Goal: Check status: Check status

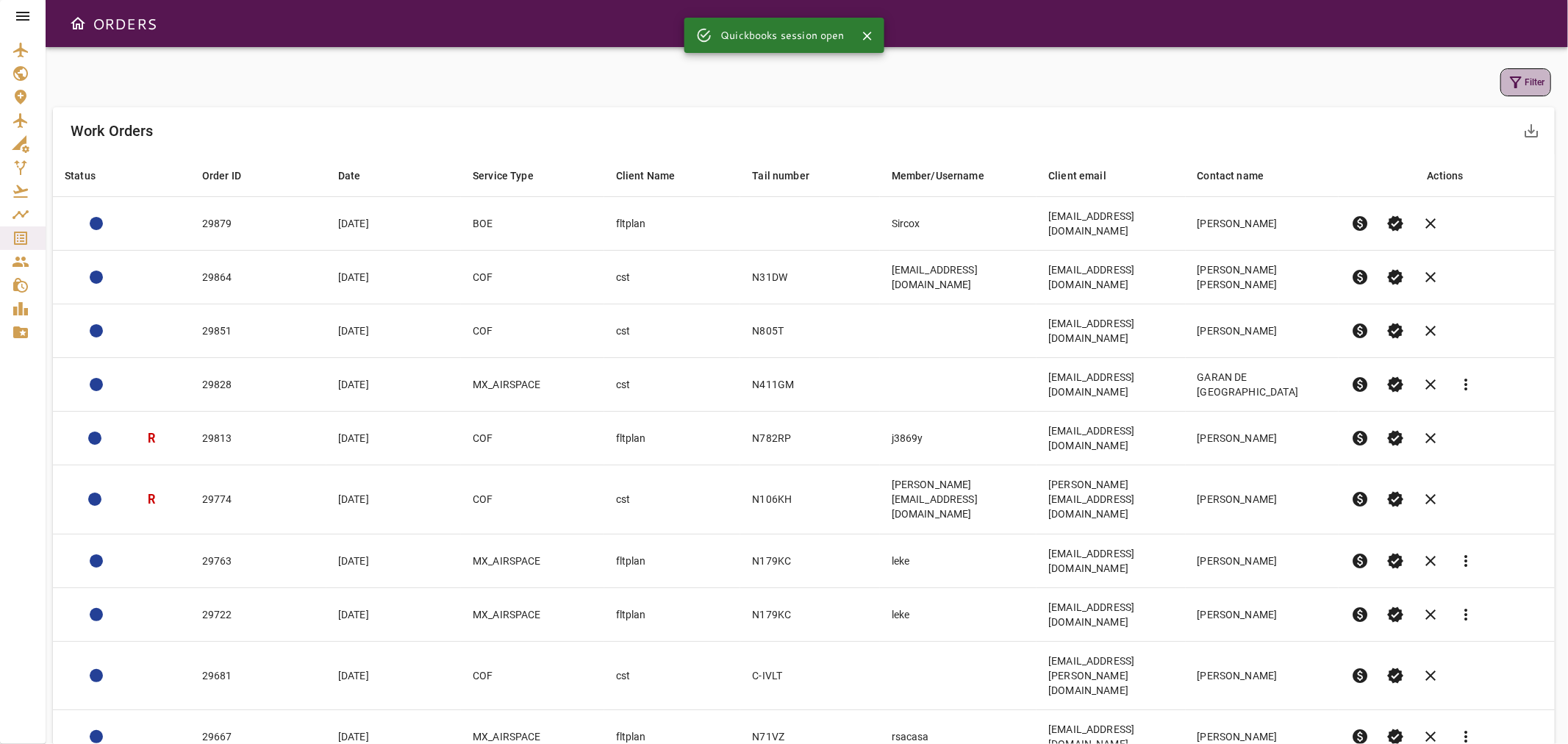
click at [1529, 84] on button "Filter" at bounding box center [1525, 82] width 51 height 28
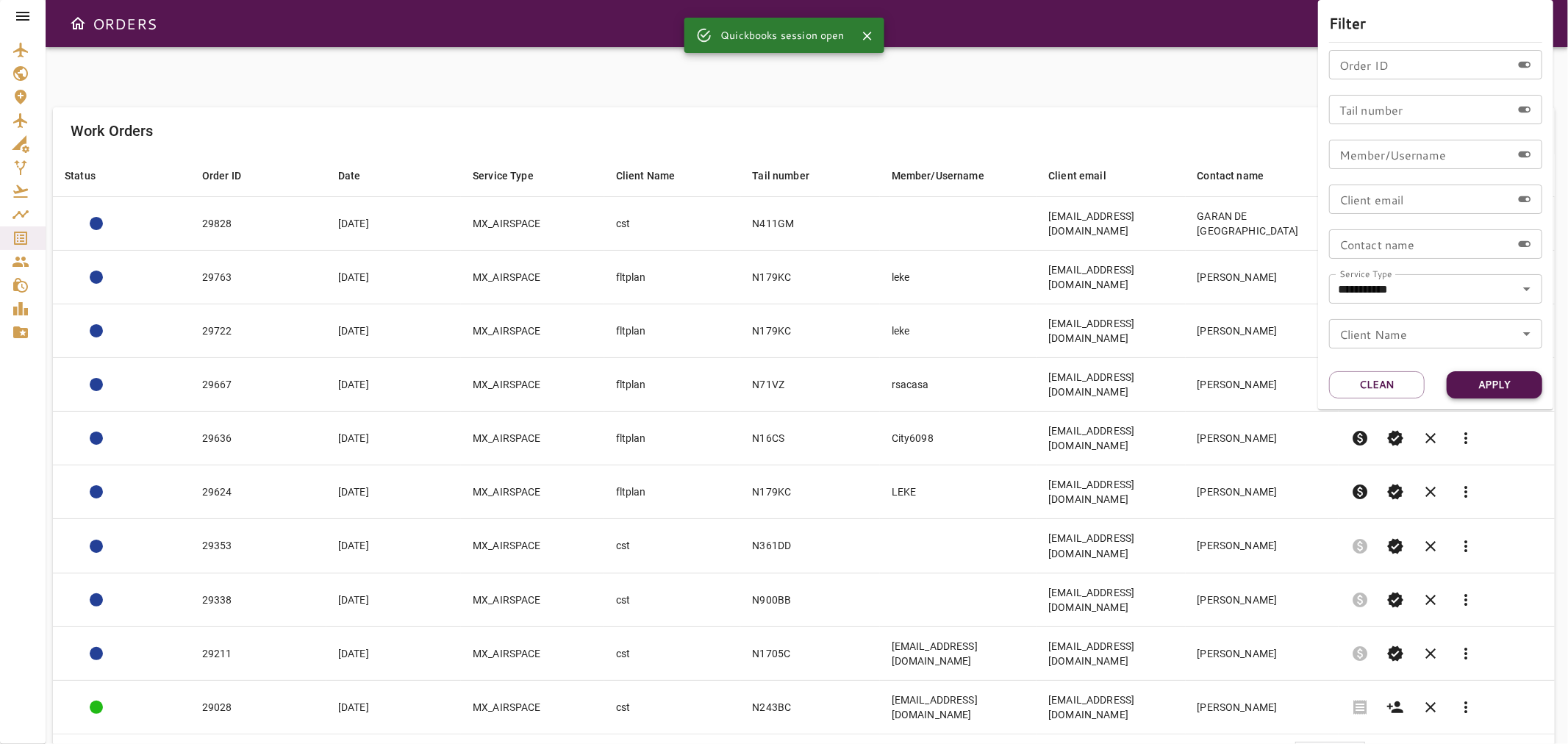
click at [1495, 384] on button "Apply" at bounding box center [1495, 385] width 96 height 28
click at [1032, 97] on div at bounding box center [784, 372] width 1568 height 744
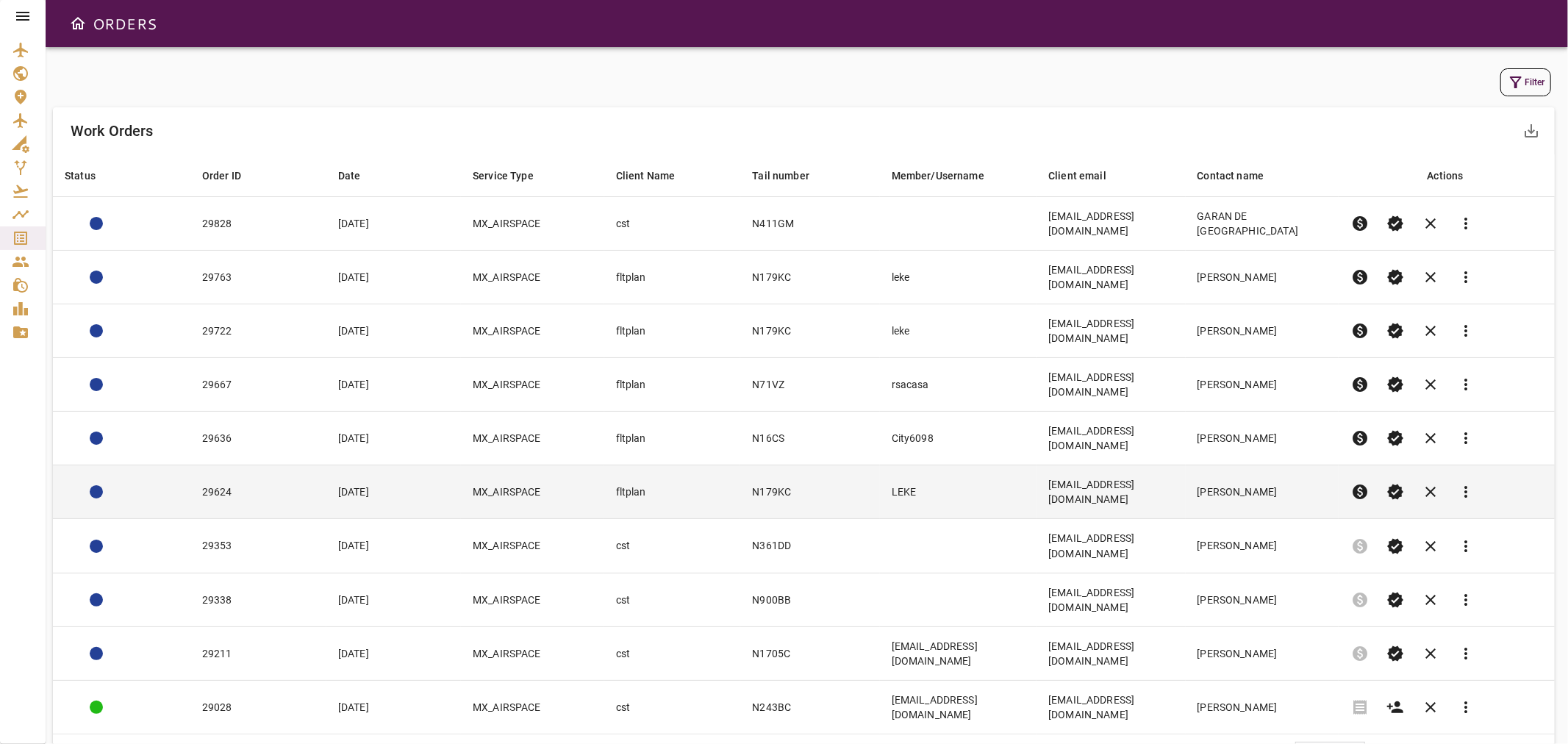
click at [982, 465] on td "LEKE" at bounding box center [958, 491] width 156 height 53
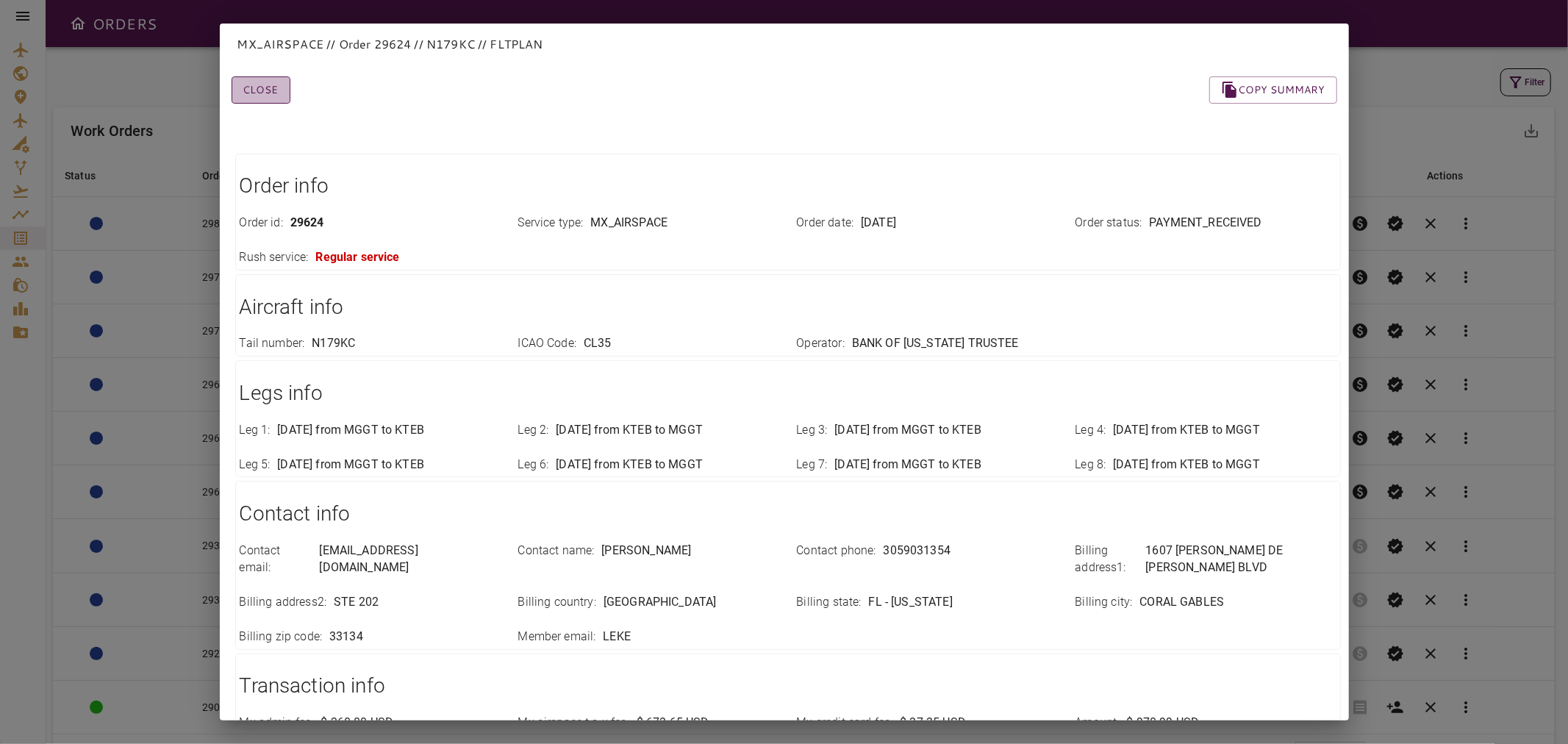
click at [265, 86] on button "Close" at bounding box center [261, 90] width 59 height 28
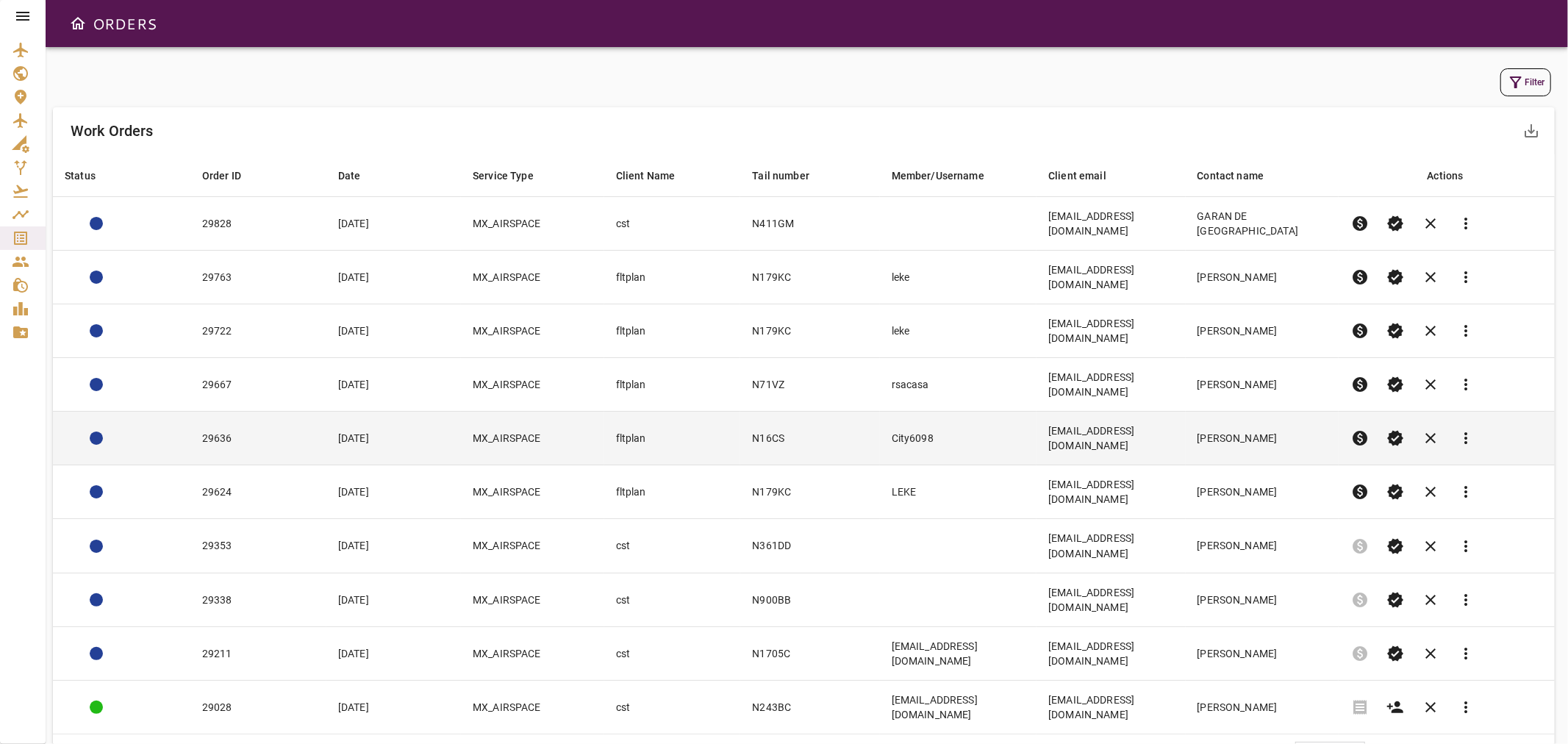
click at [296, 411] on td "29636" at bounding box center [258, 438] width 136 height 53
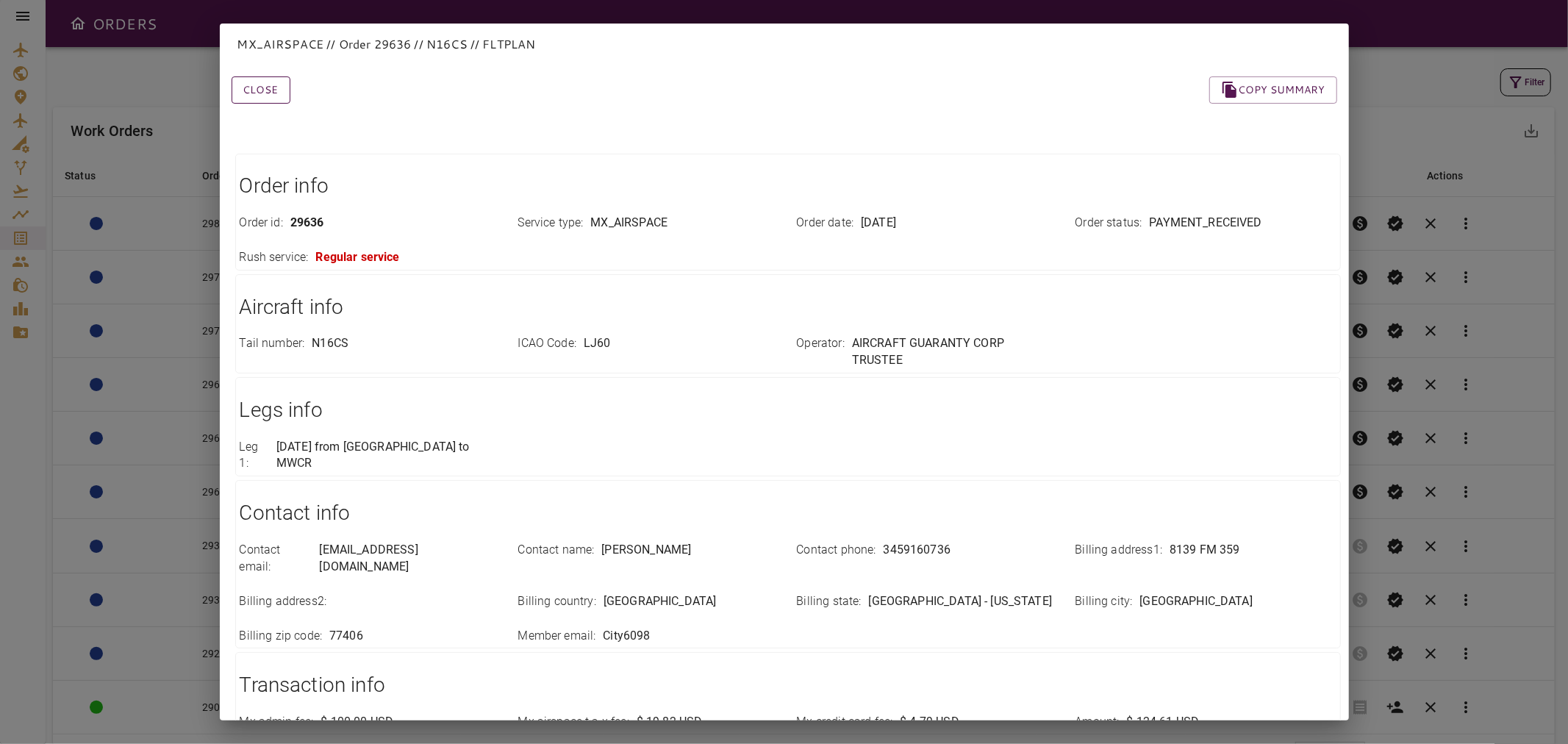
click at [260, 83] on button "Close" at bounding box center [261, 90] width 59 height 28
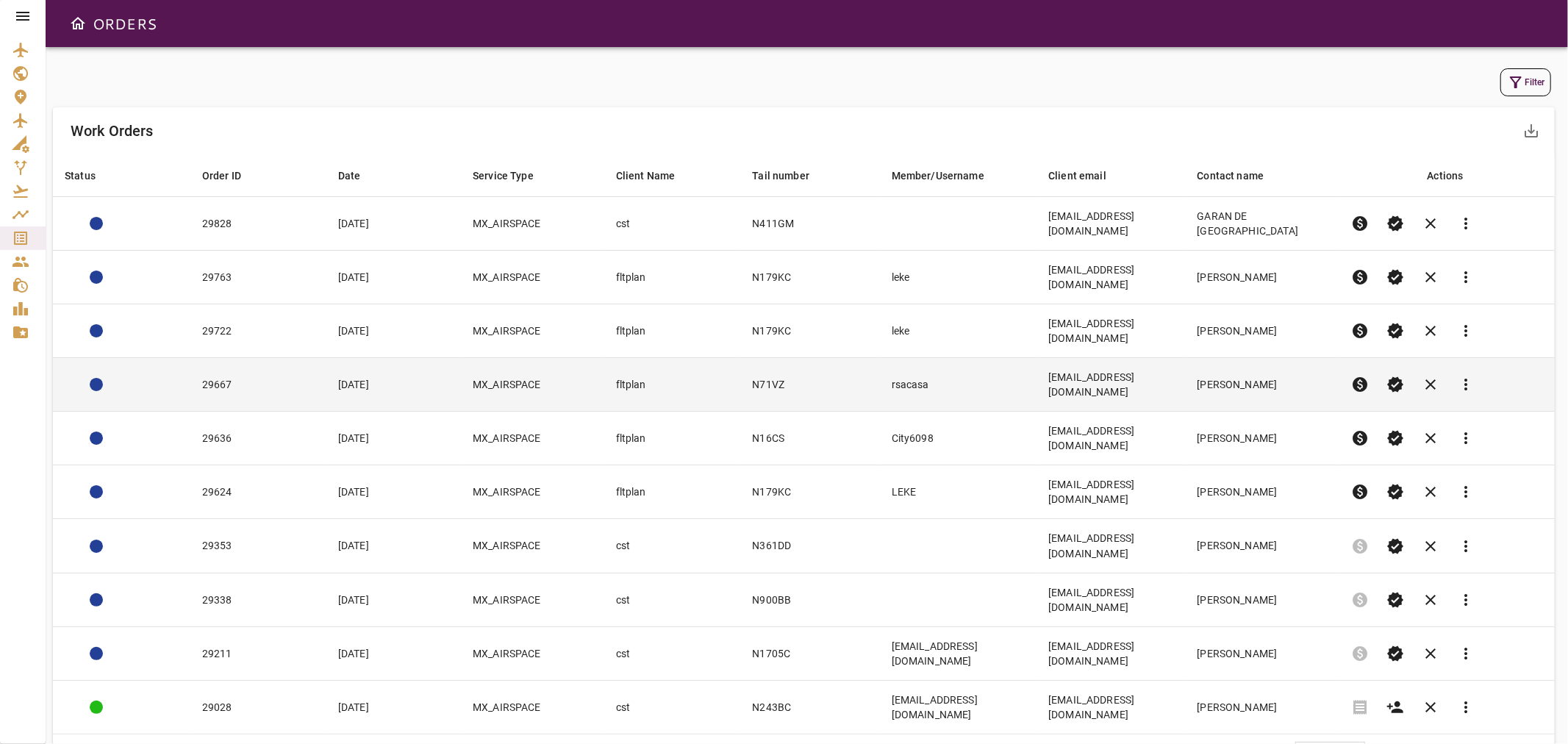
click at [261, 358] on td "29667" at bounding box center [258, 385] width 136 height 53
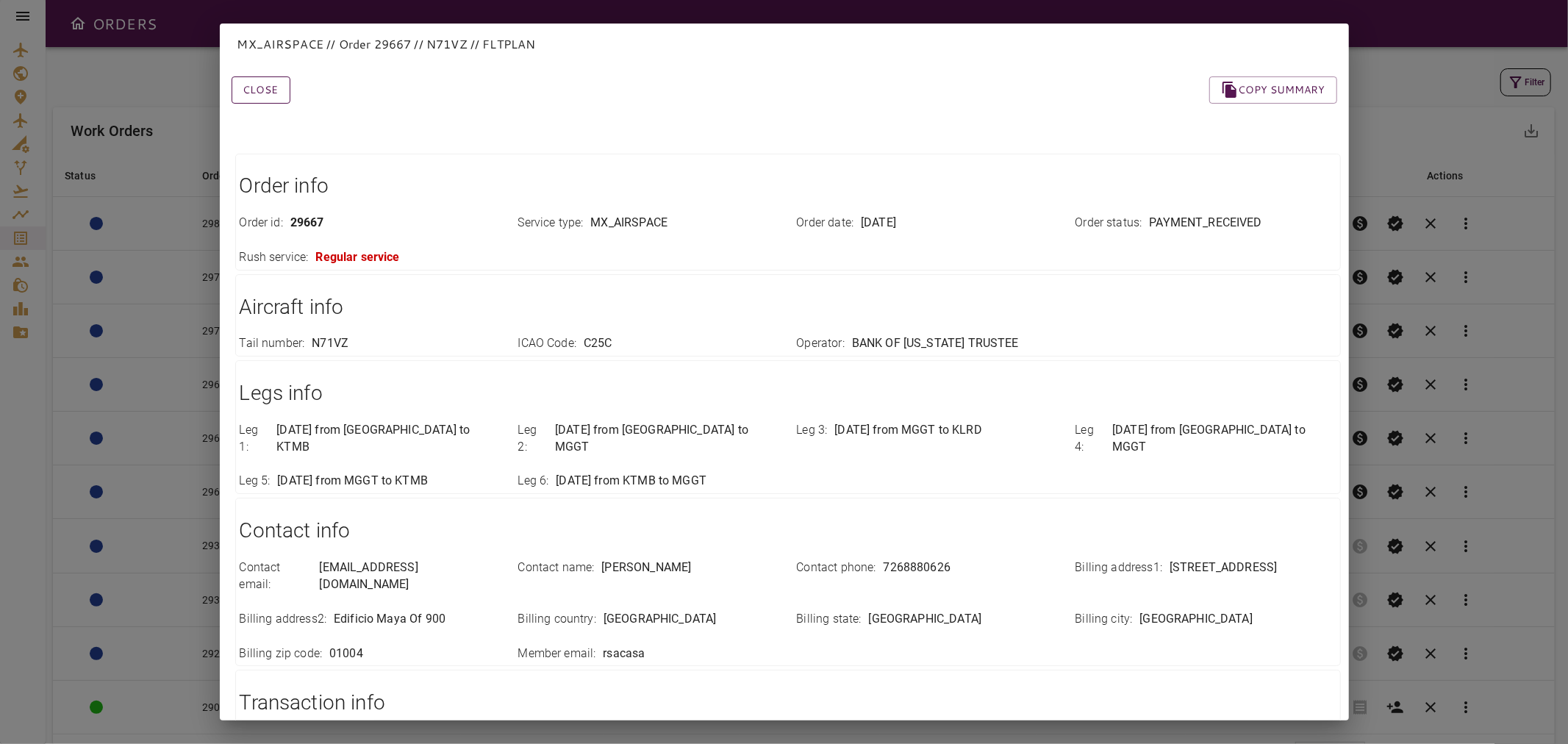
click at [262, 90] on button "Close" at bounding box center [261, 90] width 59 height 28
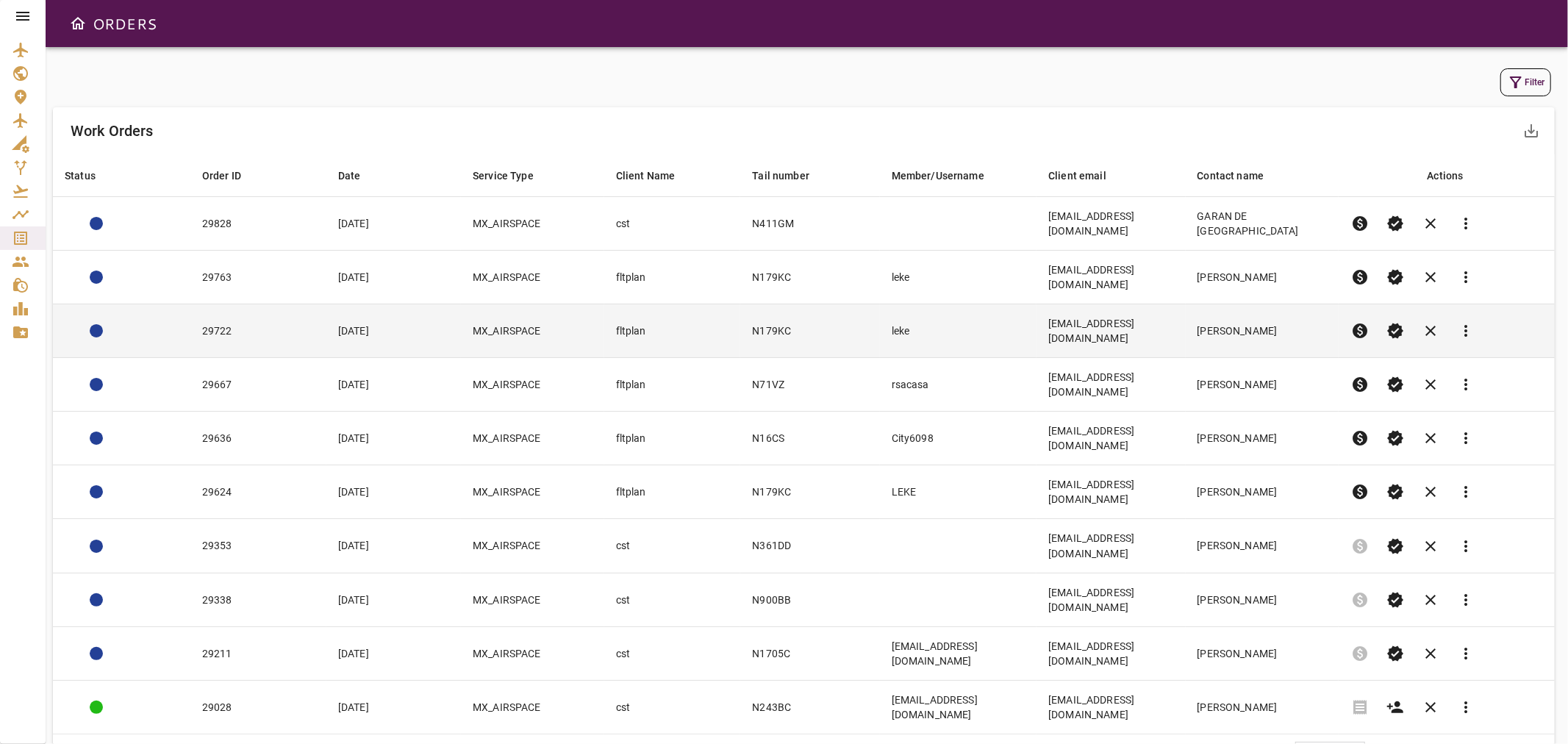
click at [265, 311] on td "29722" at bounding box center [258, 331] width 136 height 53
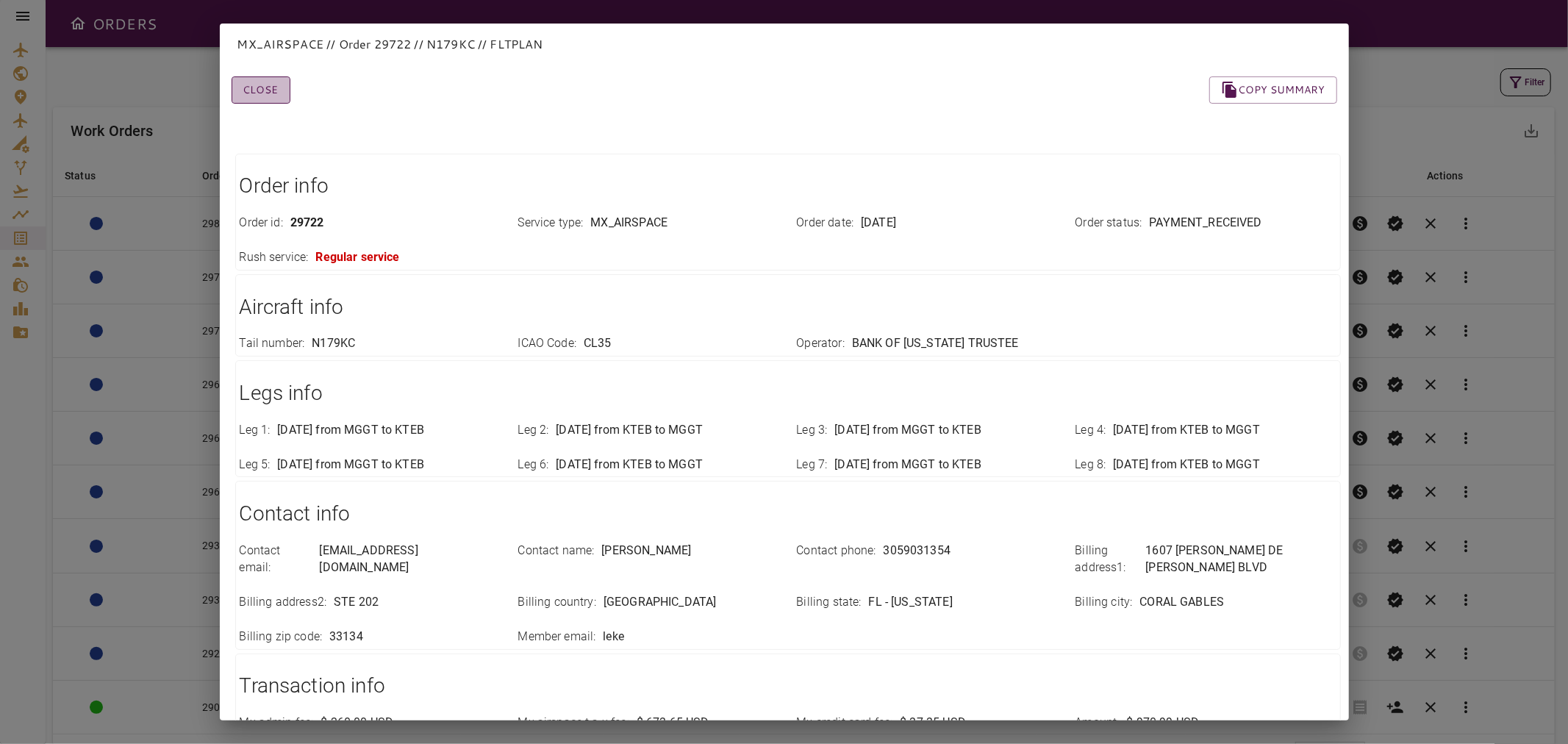
click at [259, 86] on button "Close" at bounding box center [261, 90] width 59 height 28
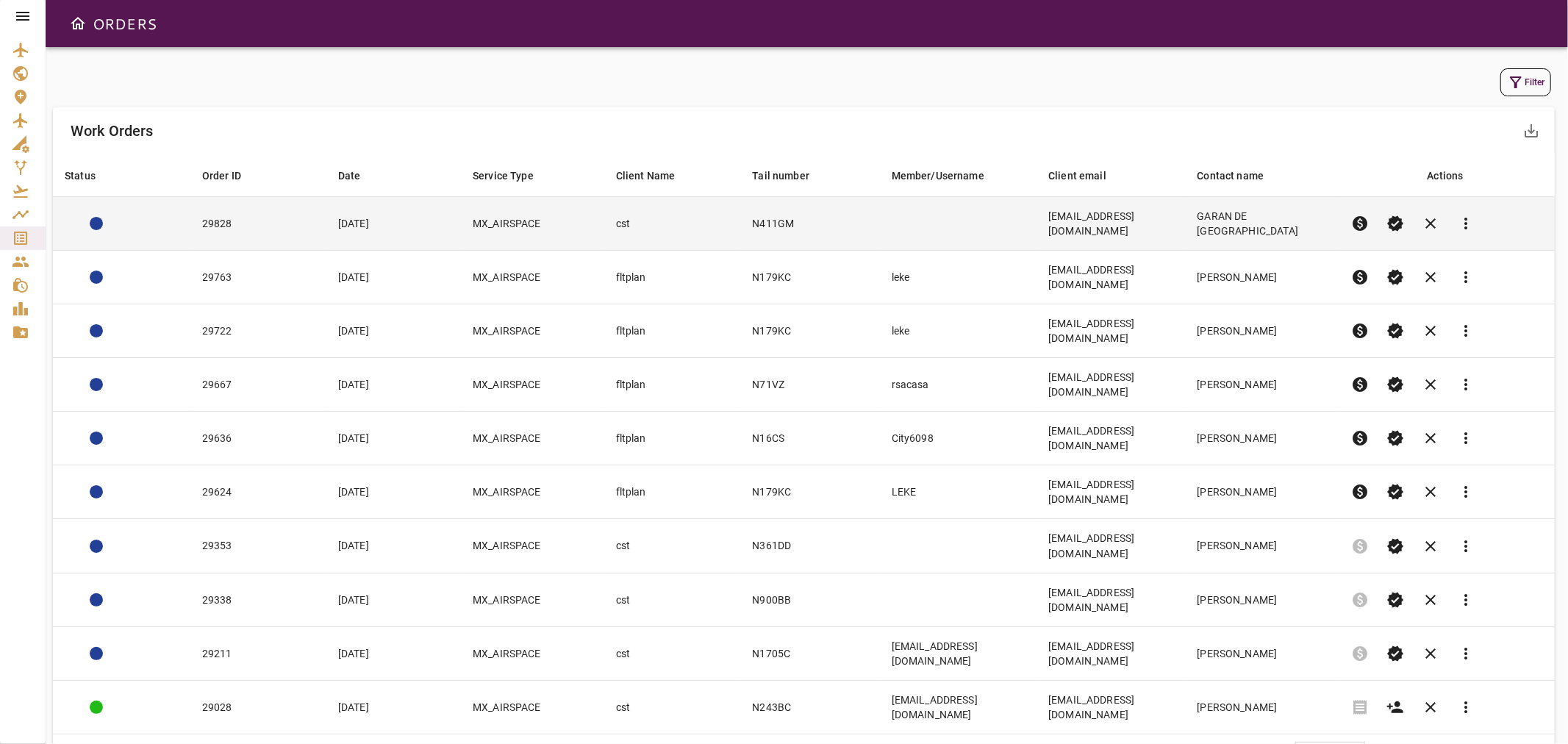
click at [306, 231] on td "29828" at bounding box center [258, 223] width 136 height 53
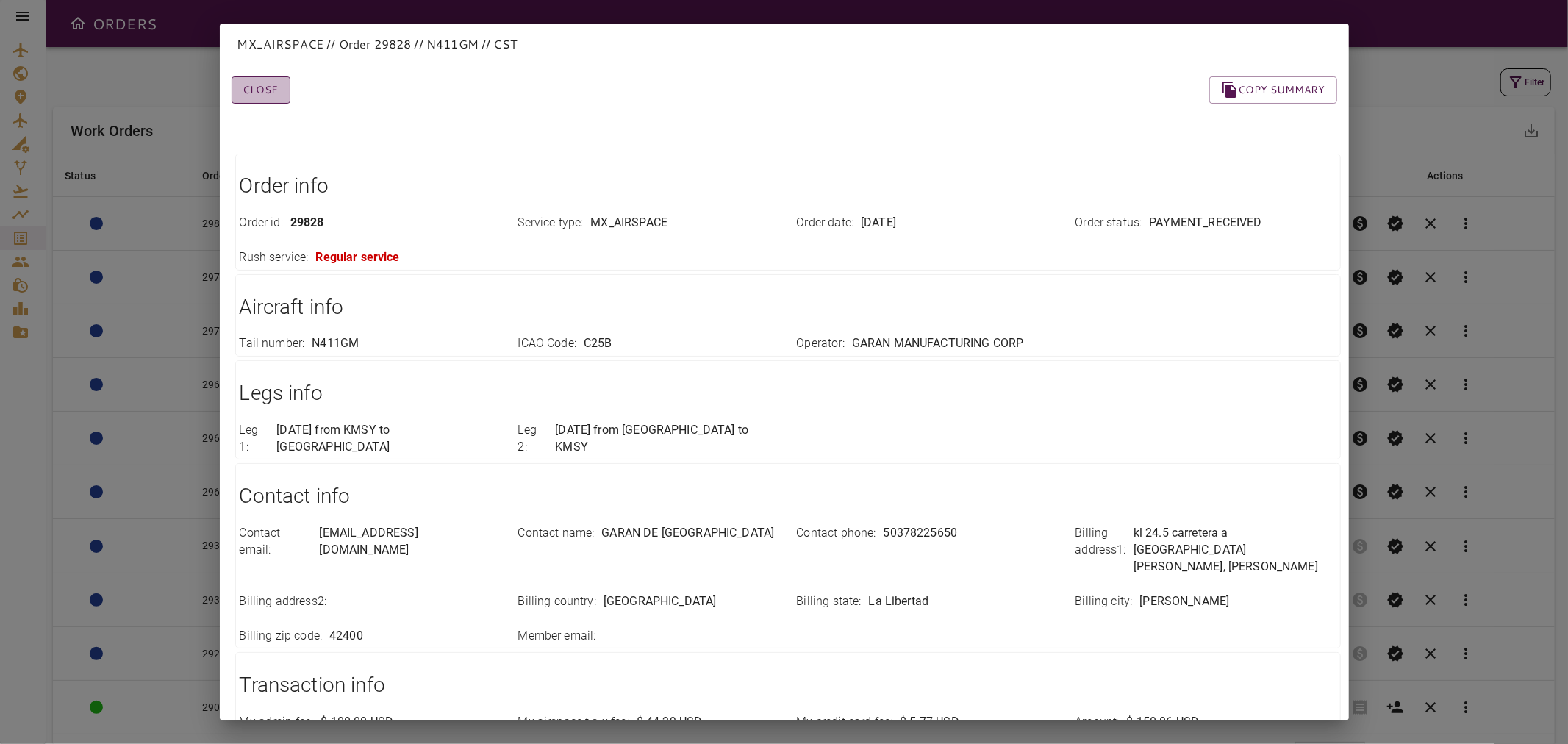
click at [260, 88] on button "Close" at bounding box center [261, 90] width 59 height 28
